Goal: Information Seeking & Learning: Learn about a topic

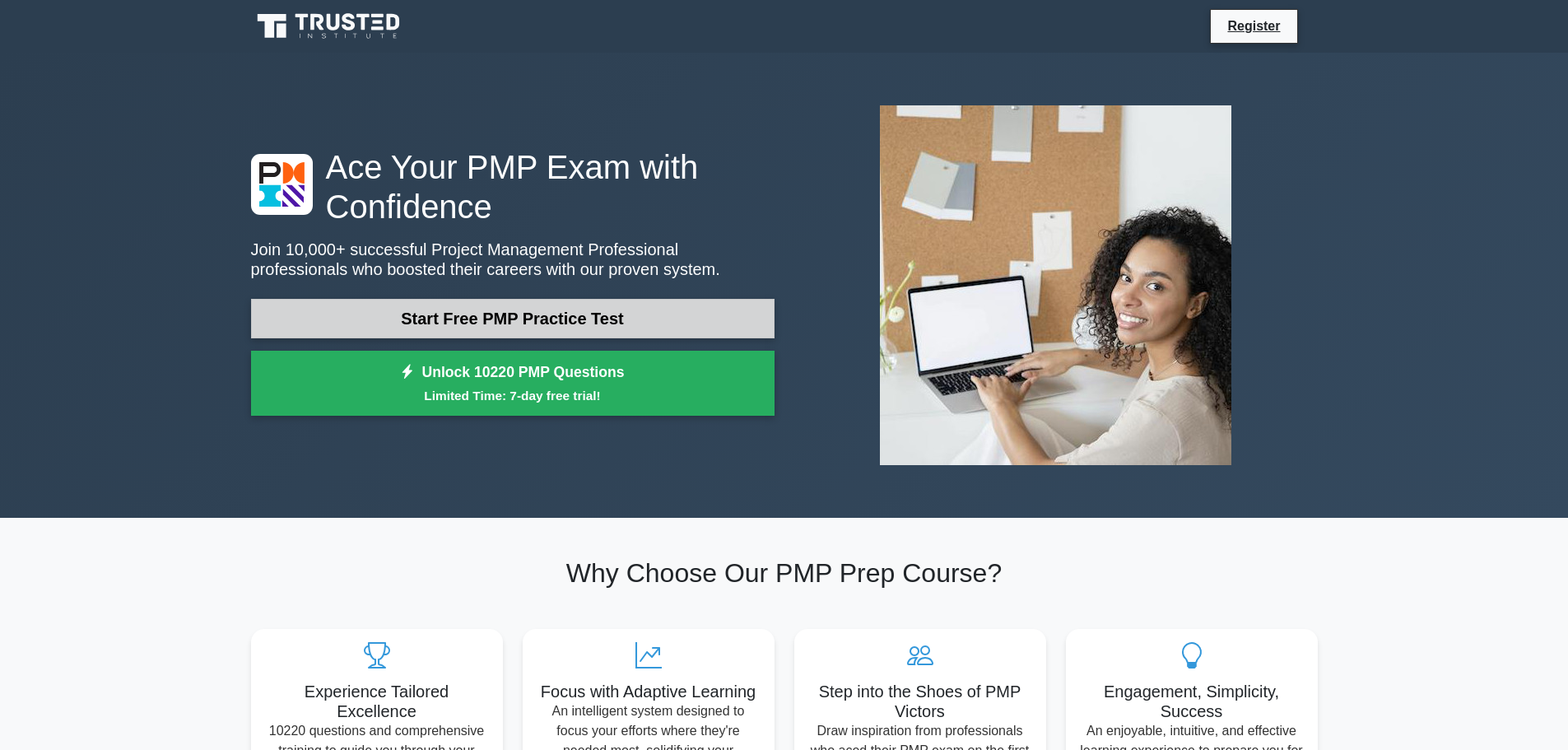
click at [517, 318] on link "Start Free PMP Practice Test" at bounding box center [513, 319] width 524 height 39
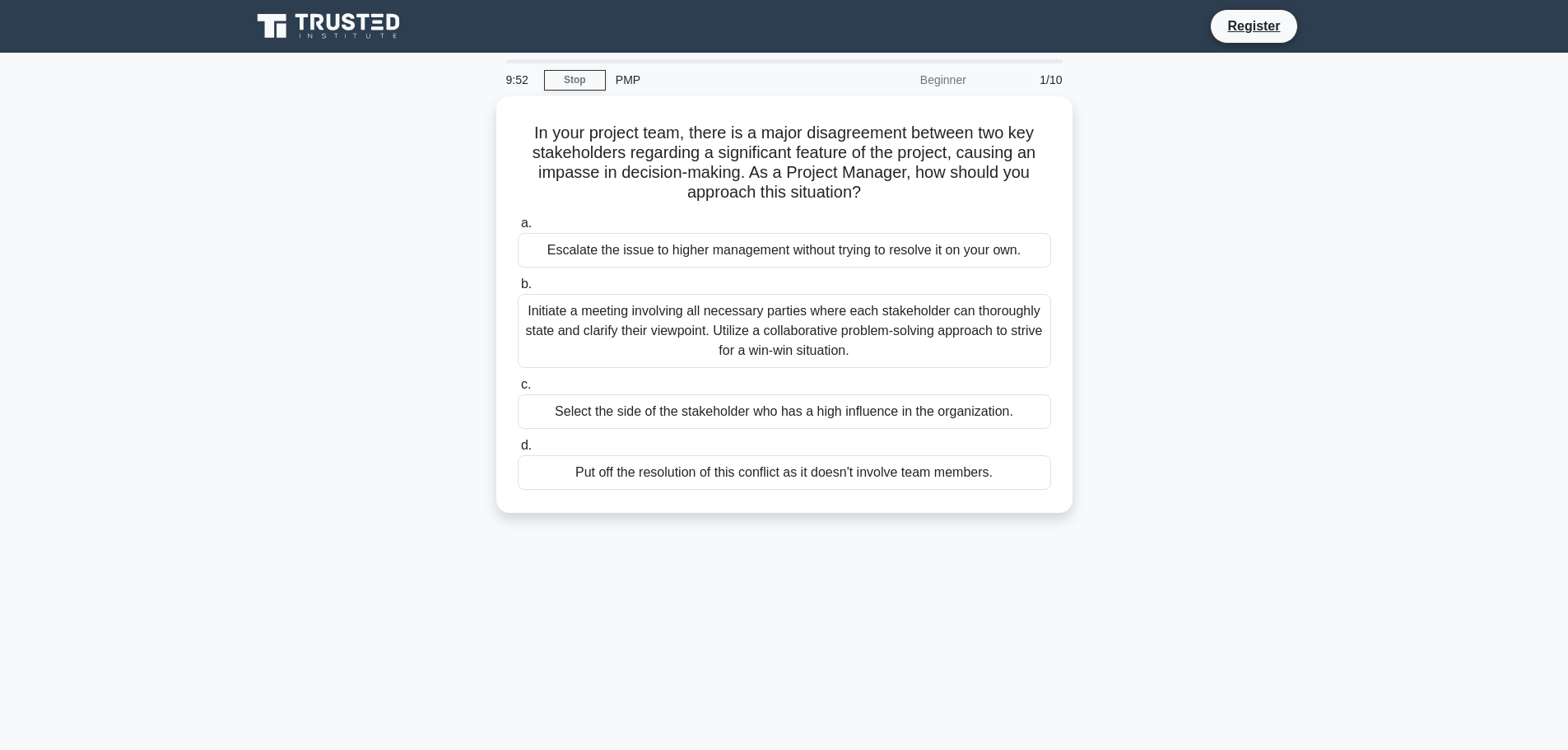
click at [949, 79] on div "Beginner" at bounding box center [904, 80] width 144 height 33
click at [903, 76] on div "Beginner" at bounding box center [904, 80] width 144 height 33
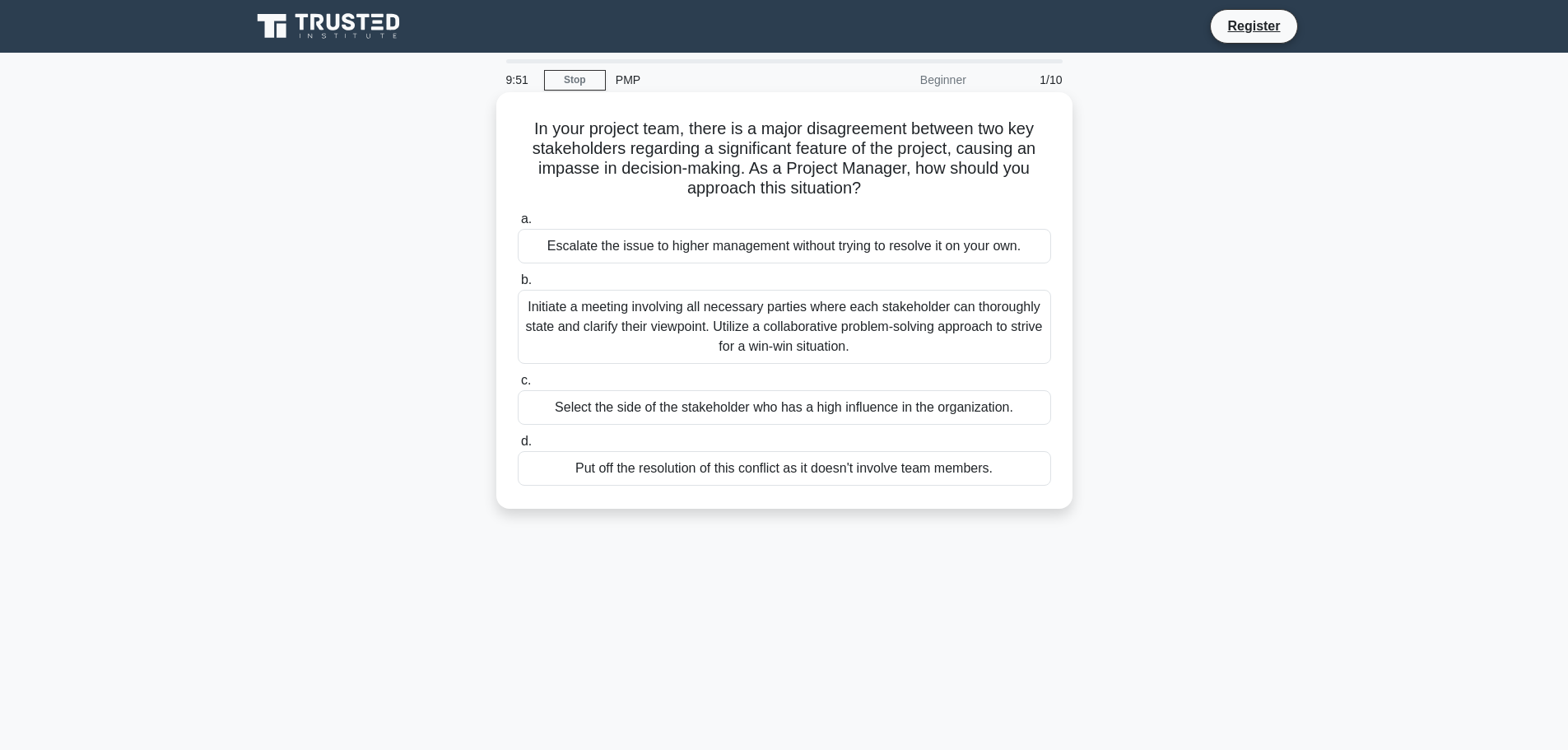
click at [578, 245] on div "Escalate the issue to higher management without trying to resolve it on your ow…" at bounding box center [784, 246] width 533 height 35
click at [517, 225] on input "a. Escalate the issue to higher management without trying to resolve it on your…" at bounding box center [517, 218] width 0 height 10
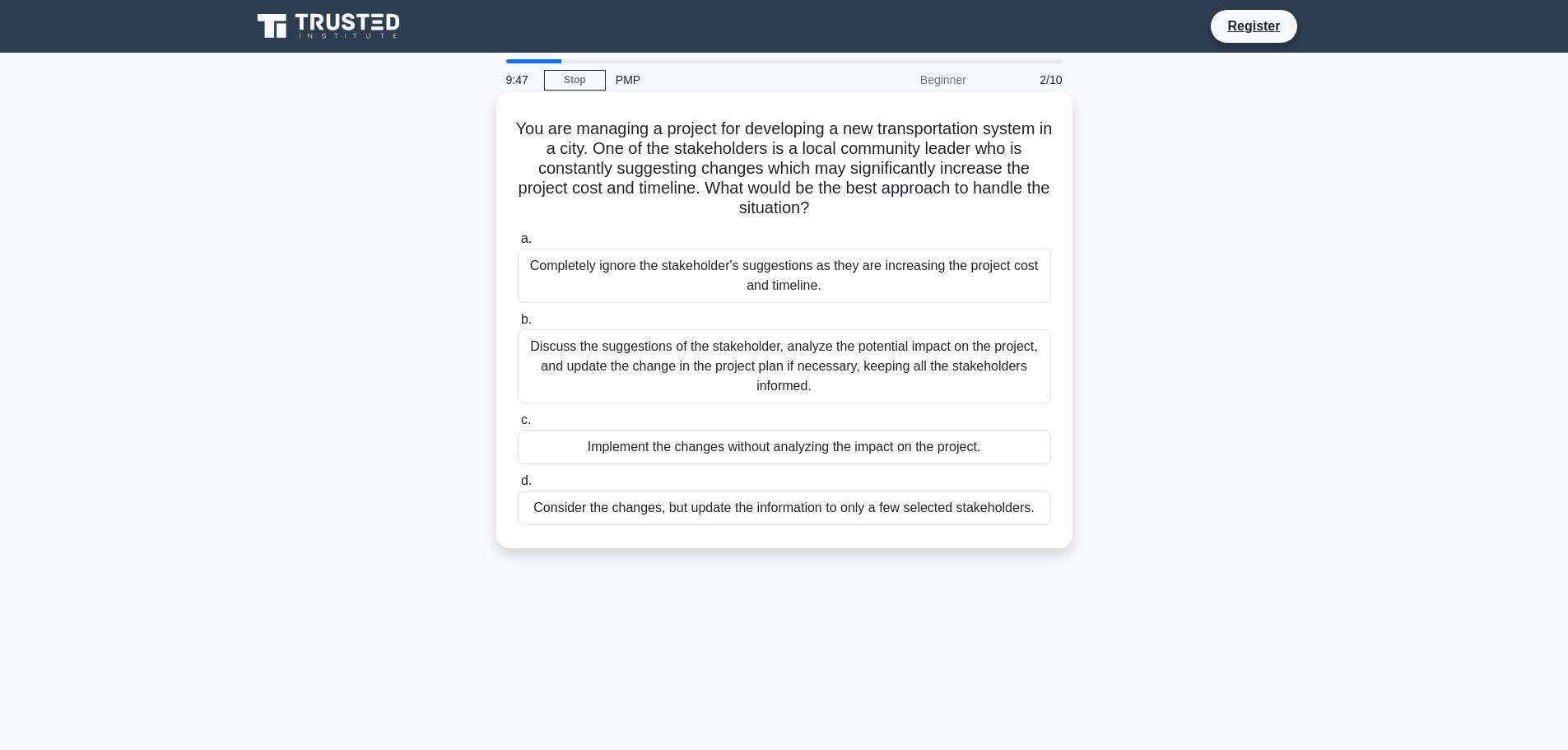
click at [694, 466] on div "a. Completely ignore the stakeholder's suggestions as they are increasing the p…" at bounding box center [784, 377] width 553 height 303
